Goal: Task Accomplishment & Management: Use online tool/utility

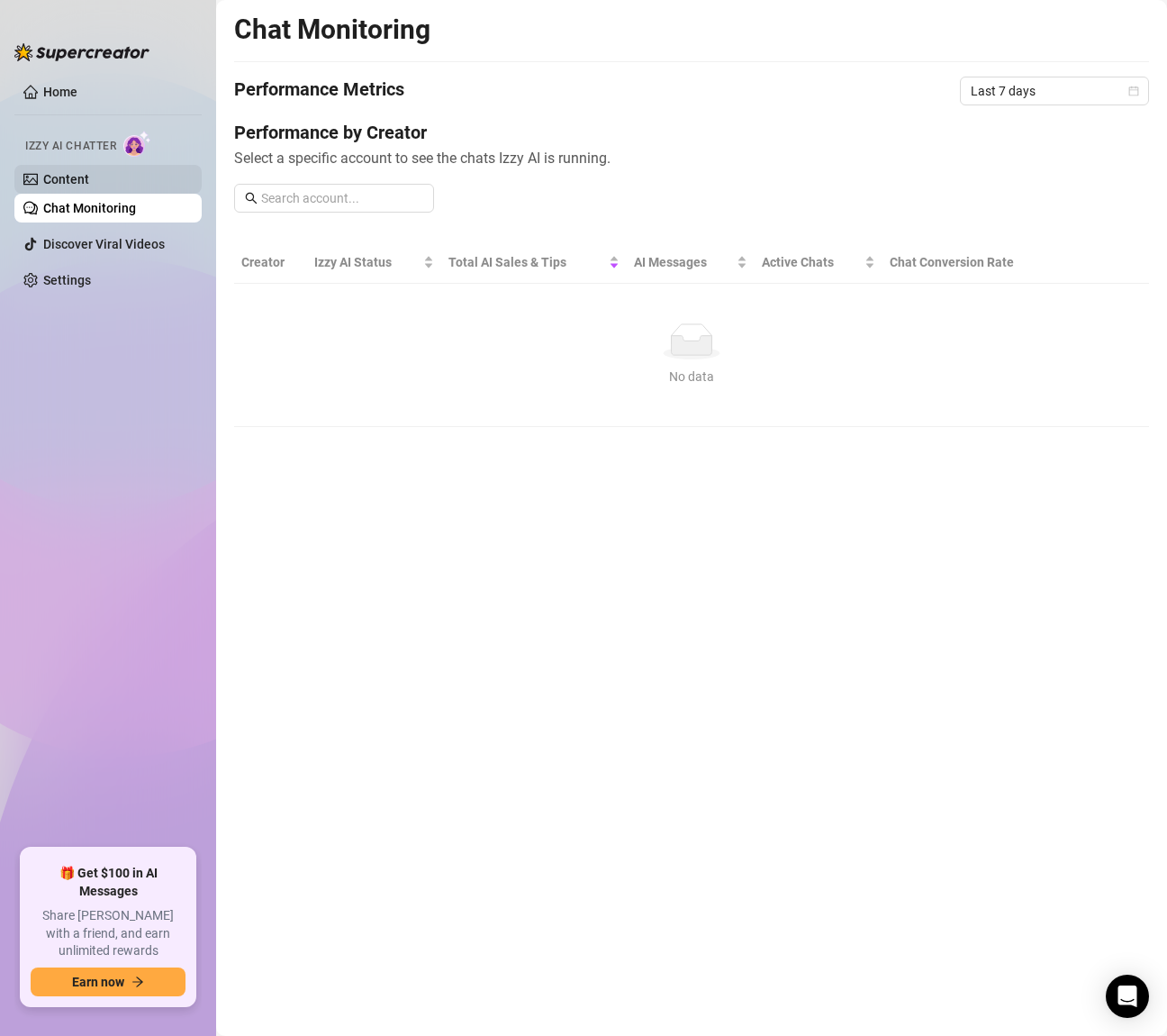
click at [90, 183] on link "Content" at bounding box center [66, 179] width 46 height 15
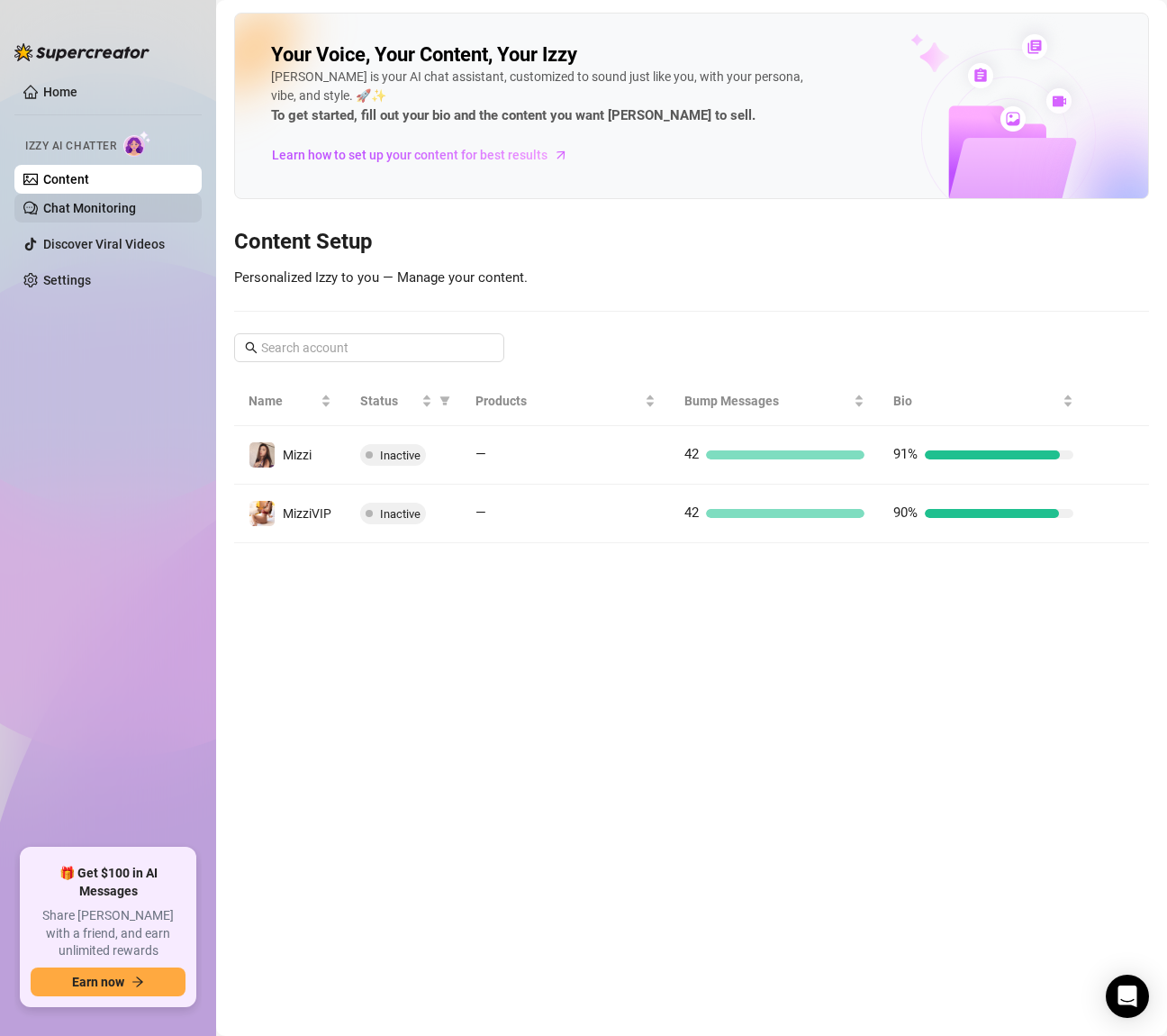
click at [136, 202] on link "Chat Monitoring" at bounding box center [90, 208] width 92 height 15
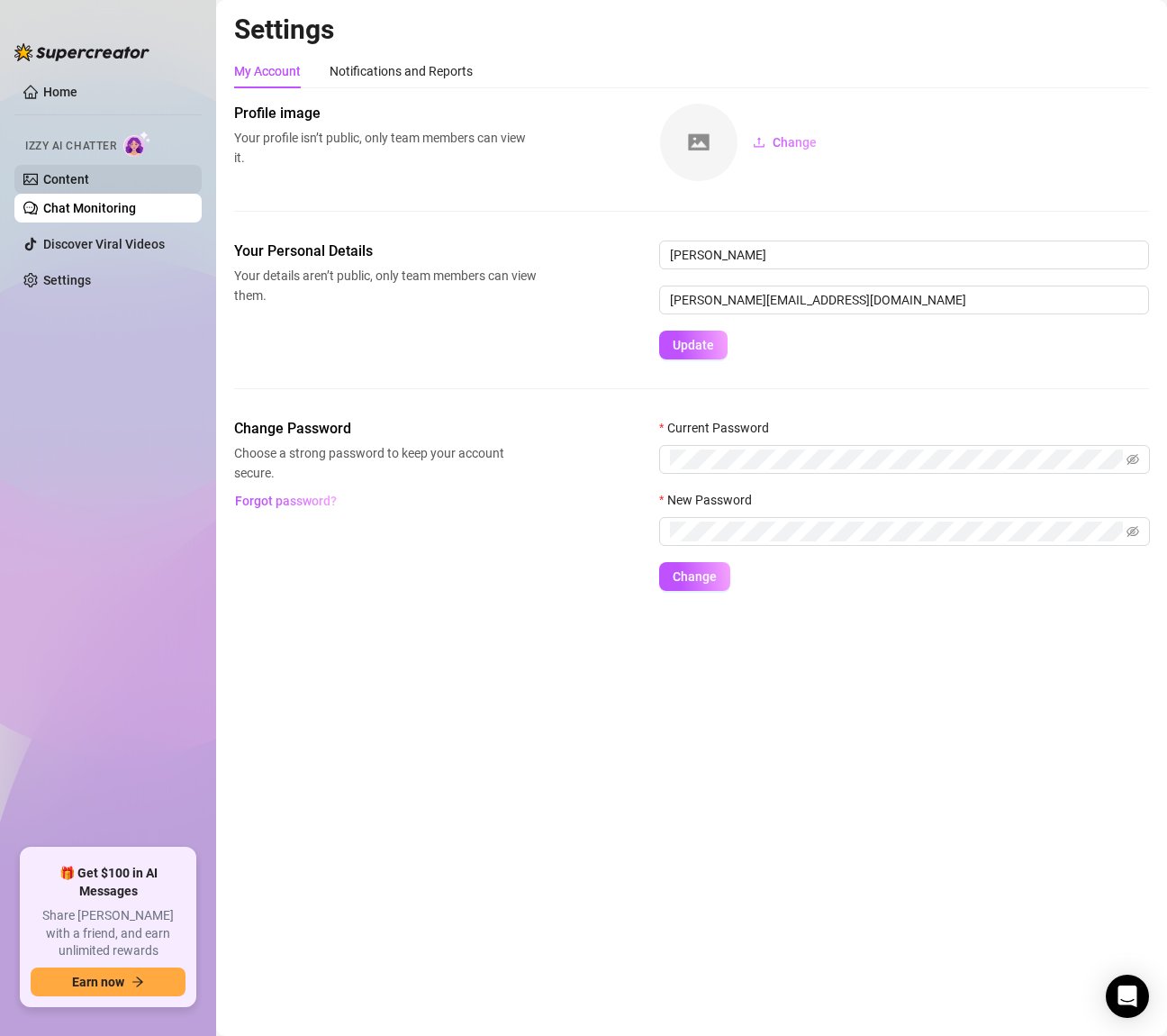
click at [90, 178] on link "Content" at bounding box center [66, 179] width 46 height 15
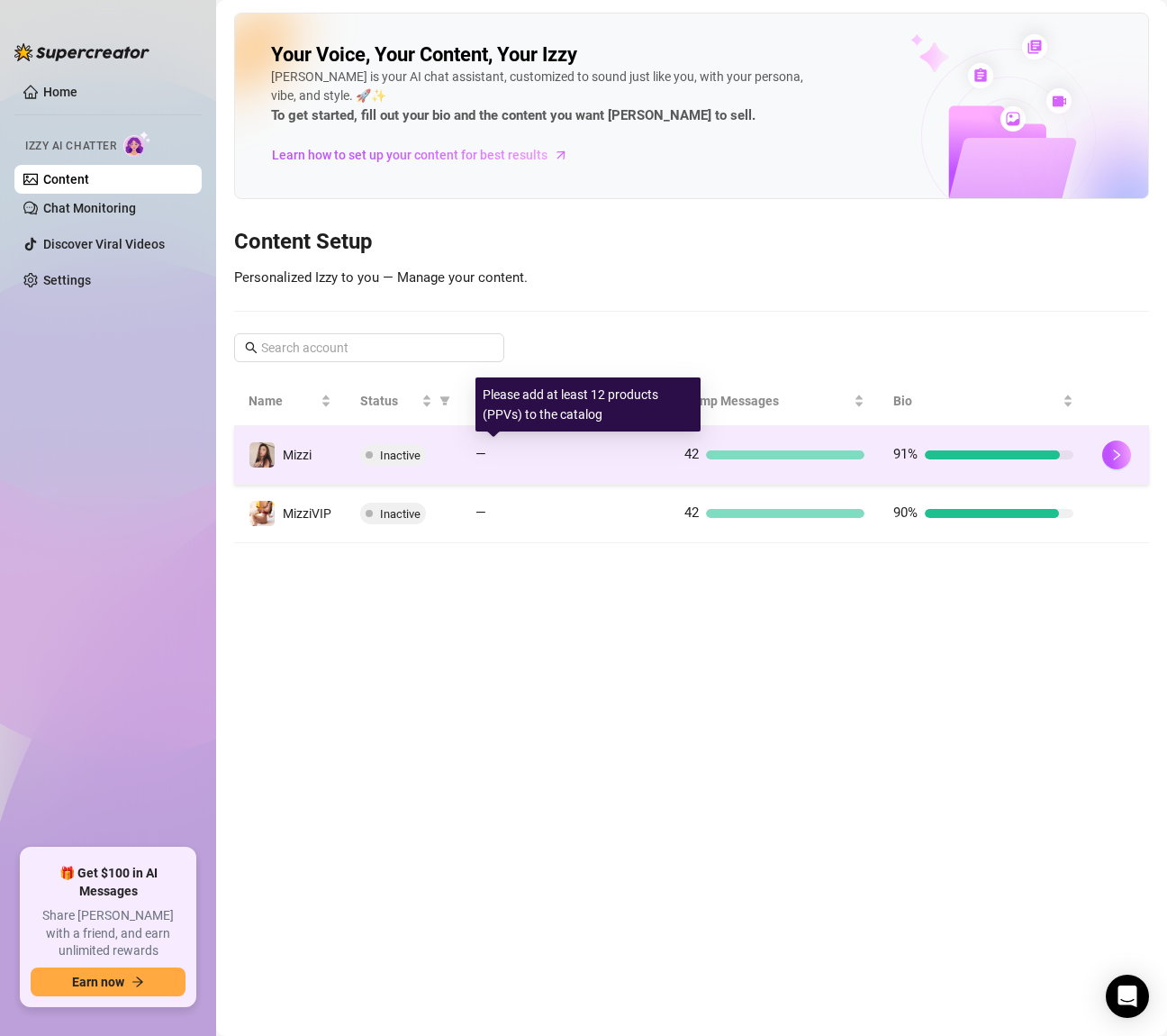
click at [550, 453] on div at bounding box center [575, 455] width 162 height 9
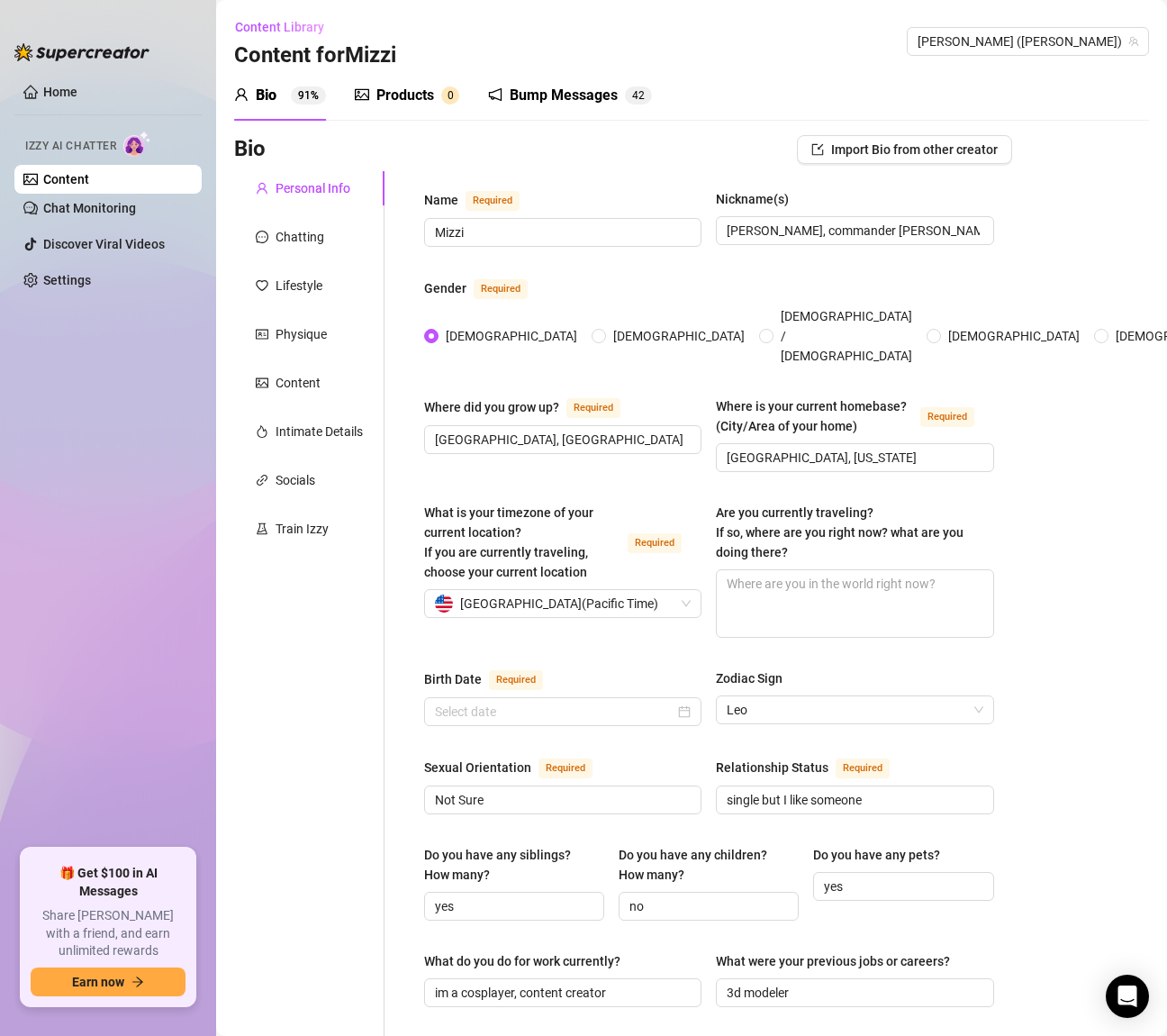
type input "[DATE]"
click at [285, 239] on div "Chatting" at bounding box center [299, 237] width 48 height 20
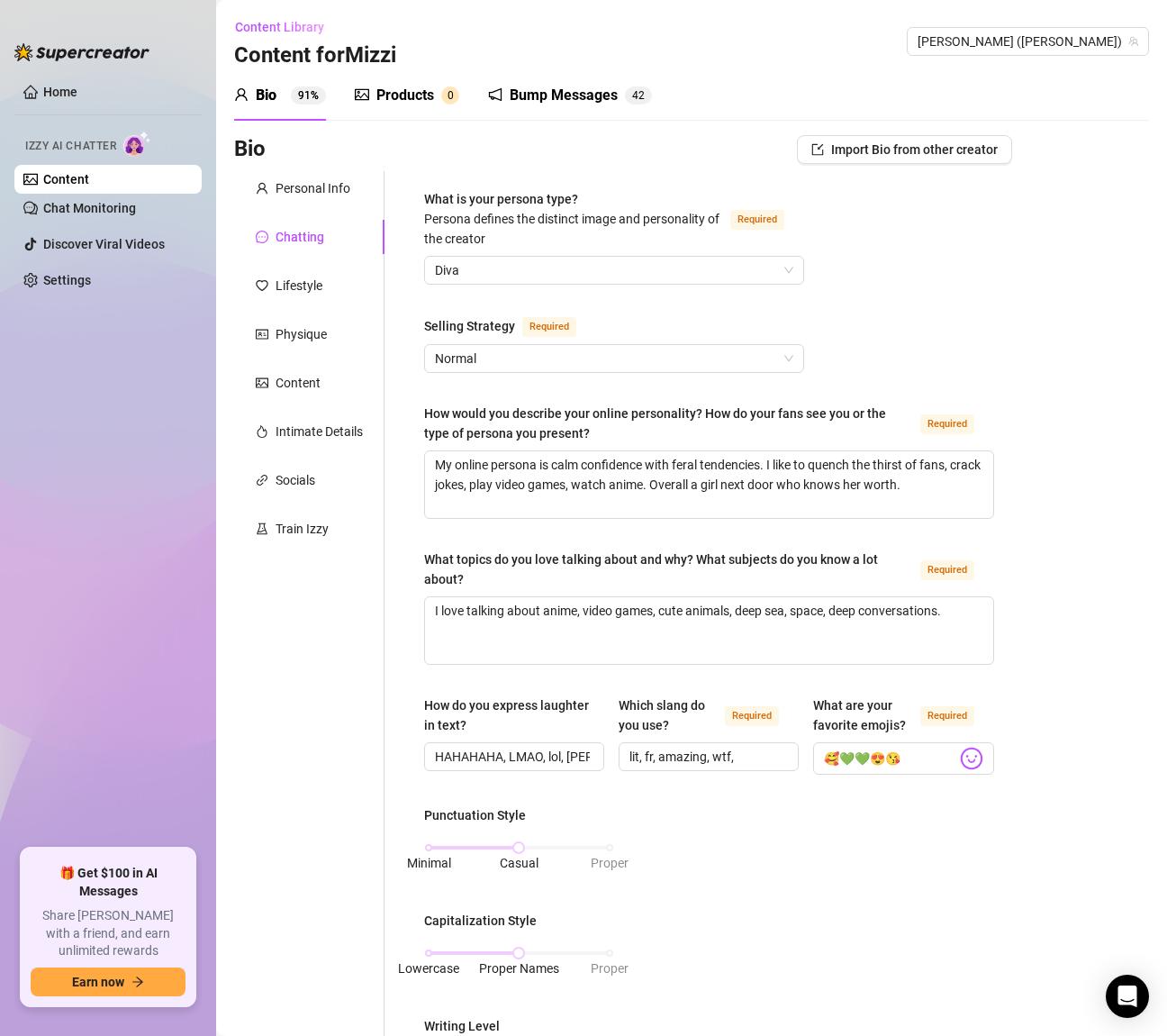
click at [97, 149] on span "Izzy AI Chatter" at bounding box center [71, 146] width 91 height 17
click at [97, 209] on link "Chat Monitoring" at bounding box center [90, 208] width 92 height 15
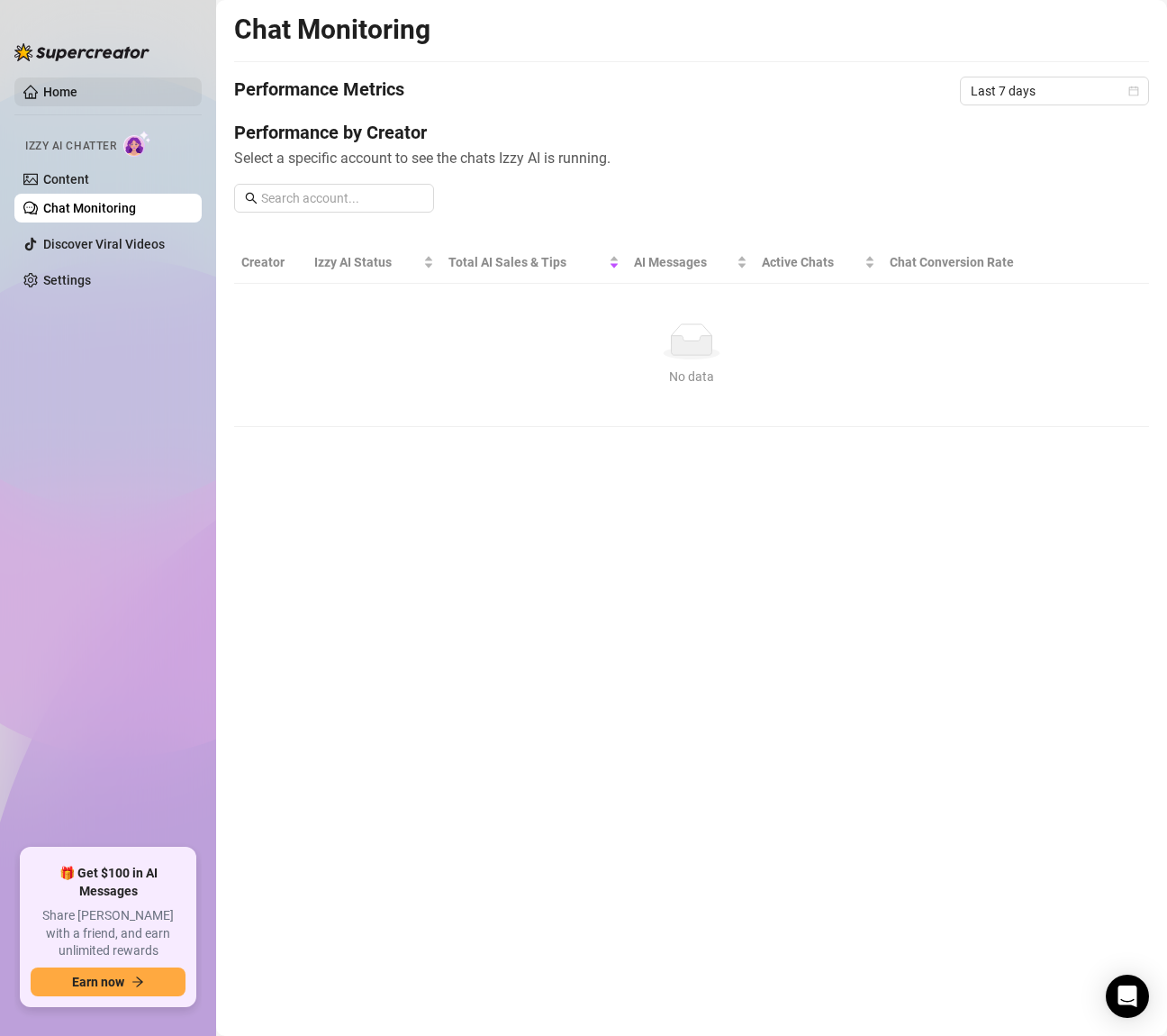
click at [78, 87] on link "Home" at bounding box center [60, 91] width 34 height 15
